Goal: Information Seeking & Learning: Learn about a topic

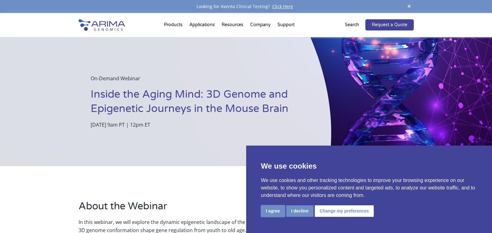
click at [275, 210] on button "I agree" at bounding box center [273, 210] width 24 height 11
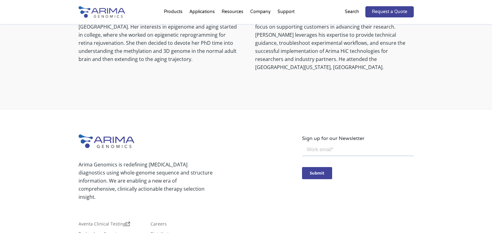
scroll to position [691, 0]
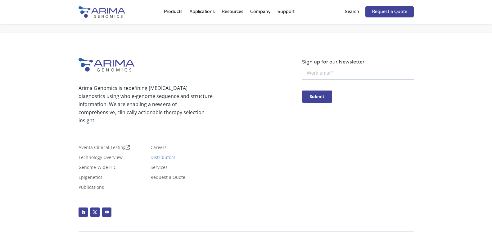
click at [165, 155] on link "Distributors" at bounding box center [163, 158] width 25 height 7
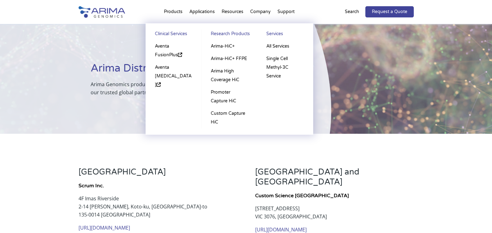
click at [176, 11] on li "Products Clinical Services Aventa FusionPlus Aventa [MEDICAL_DATA] Research Pro…" at bounding box center [173, 12] width 25 height 21
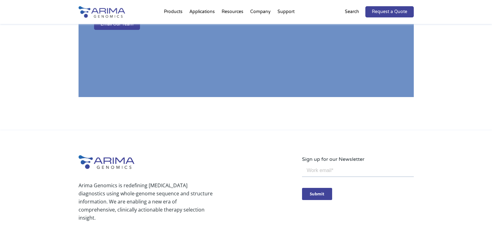
scroll to position [681, 0]
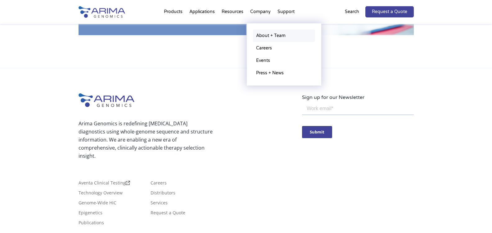
click at [262, 33] on link "About + Team" at bounding box center [284, 36] width 62 height 12
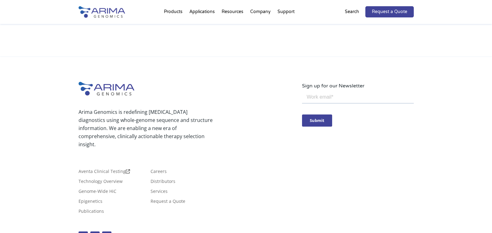
scroll to position [1135, 0]
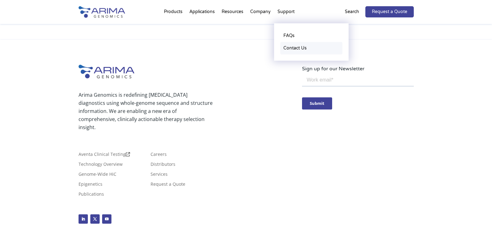
click at [287, 48] on link "Contact Us" at bounding box center [311, 48] width 62 height 12
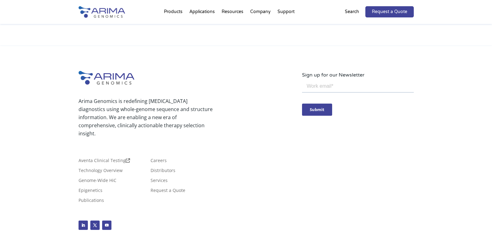
scroll to position [329, 0]
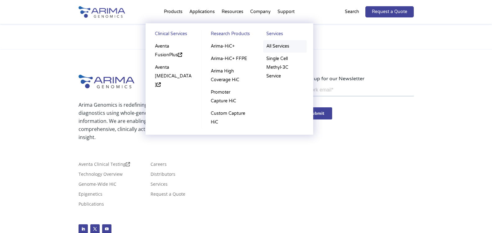
click at [279, 44] on link "All Services" at bounding box center [284, 46] width 43 height 12
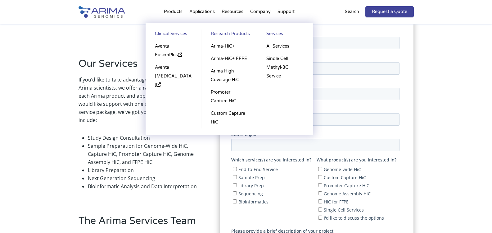
scroll to position [130, 0]
click at [169, 52] on link "Aventa FusionPlus" at bounding box center [173, 50] width 43 height 21
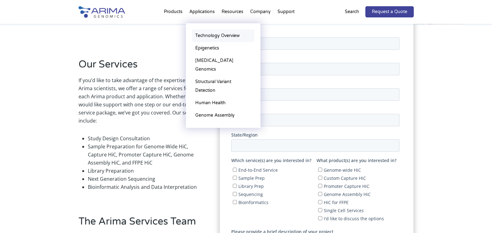
click at [207, 36] on link "Technology Overview" at bounding box center [223, 36] width 62 height 12
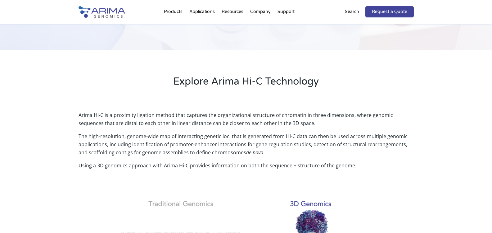
scroll to position [124, 0]
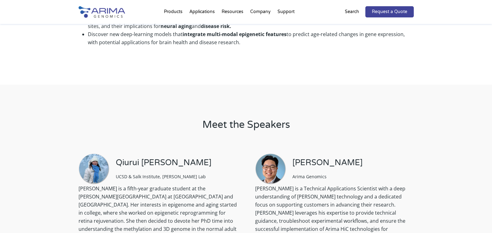
scroll to position [435, 0]
